Goal: Task Accomplishment & Management: Complete application form

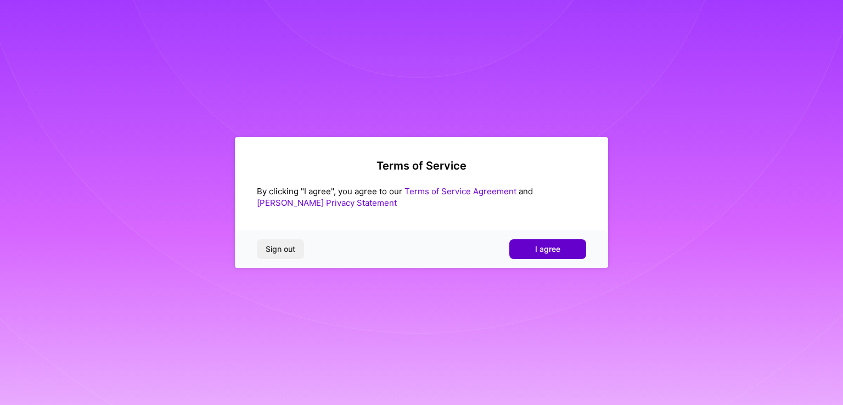
click at [547, 239] on button "I agree" at bounding box center [547, 249] width 77 height 20
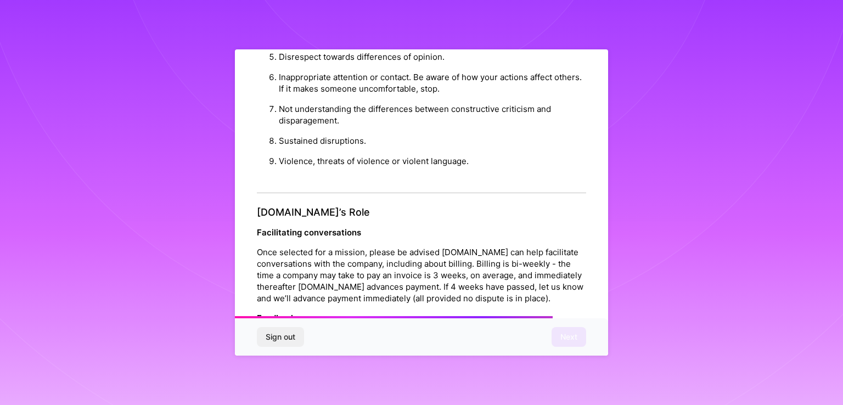
scroll to position [1249, 0]
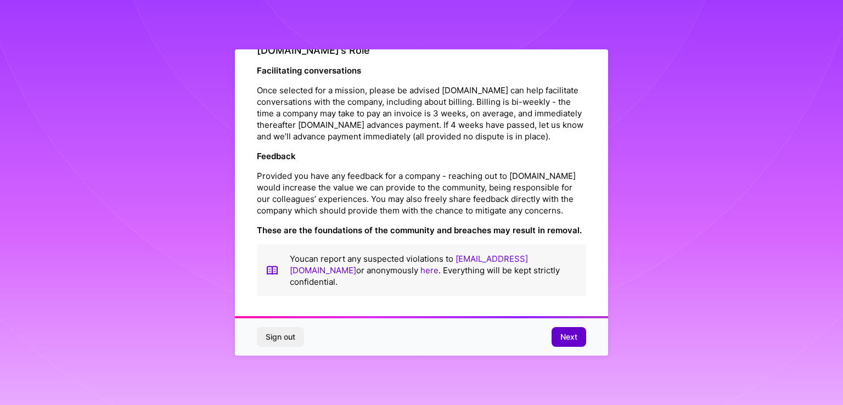
click at [569, 339] on span "Next" at bounding box center [568, 336] width 17 height 11
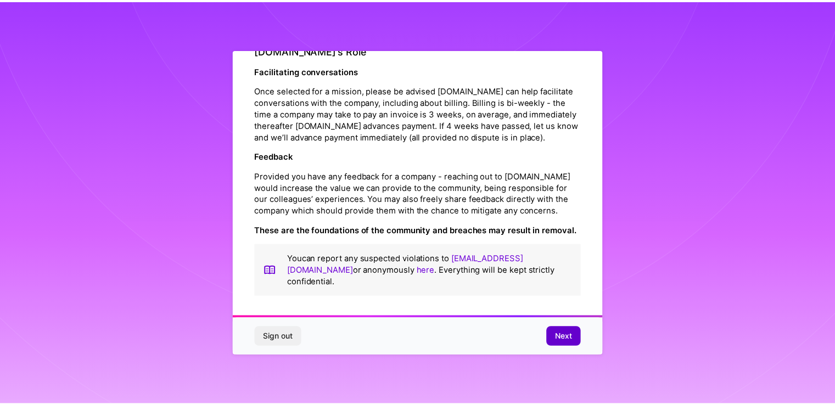
scroll to position [0, 0]
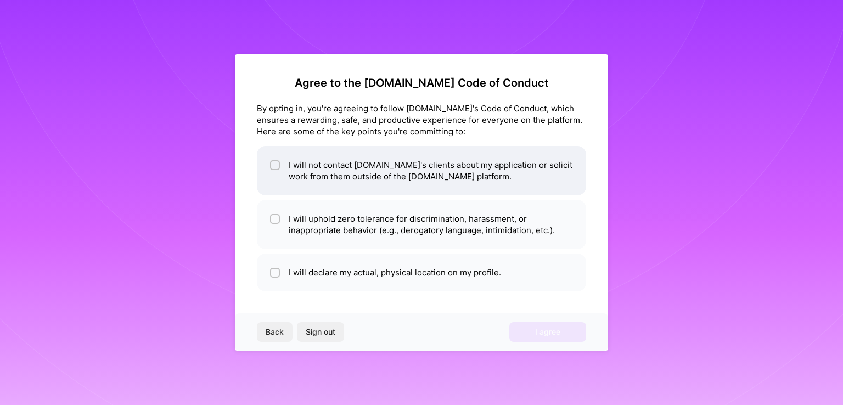
click at [273, 164] on input "checkbox" at bounding box center [276, 166] width 8 height 8
checkbox input "true"
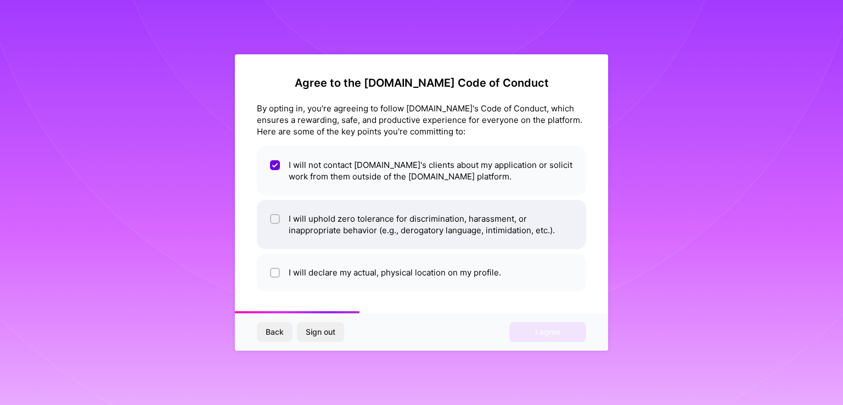
click at [274, 219] on input "checkbox" at bounding box center [276, 220] width 8 height 8
checkbox input "true"
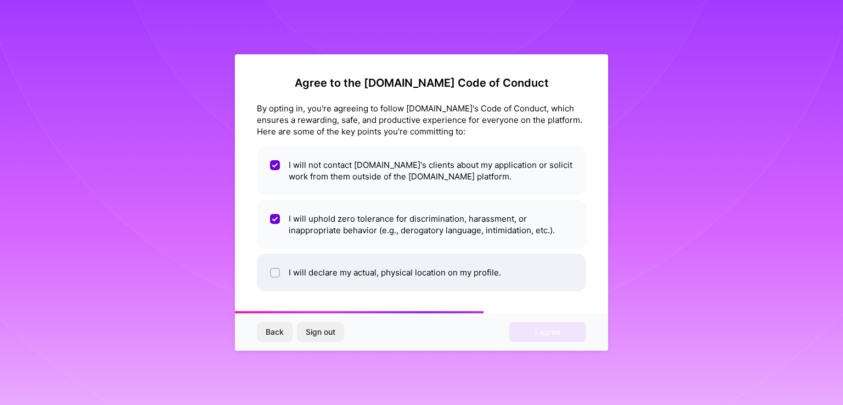
click at [279, 271] on div at bounding box center [275, 273] width 10 height 10
checkbox input "true"
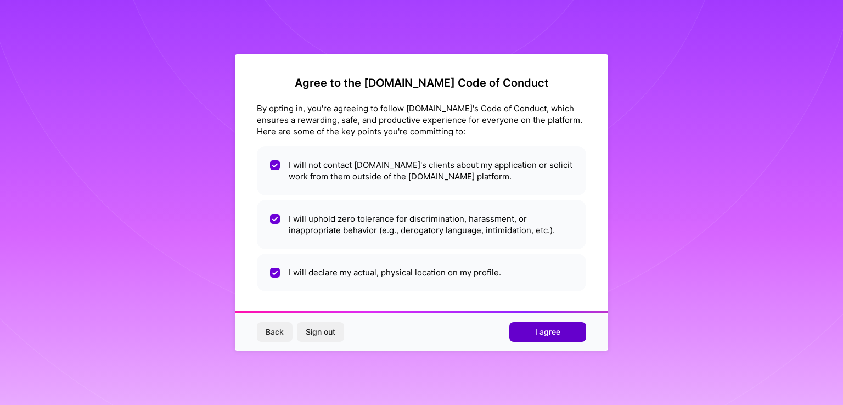
click at [555, 330] on span "I agree" at bounding box center [547, 331] width 25 height 11
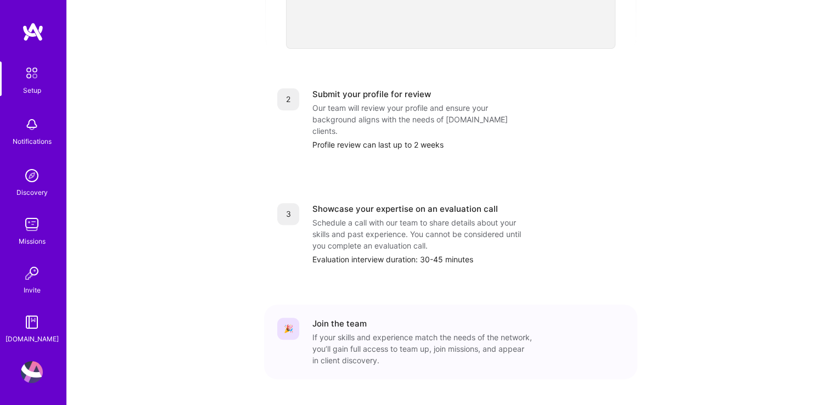
scroll to position [429, 0]
